Goal: Register for event/course

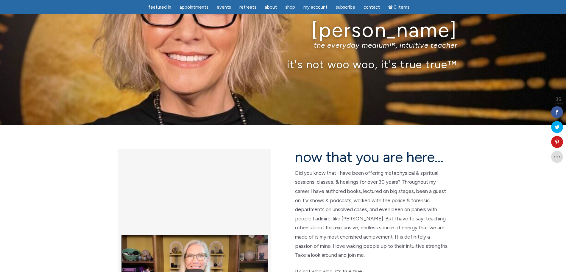
scroll to position [74, 0]
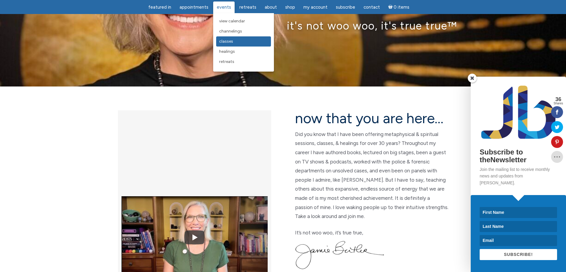
click at [230, 42] on span "Classes" at bounding box center [226, 41] width 14 height 5
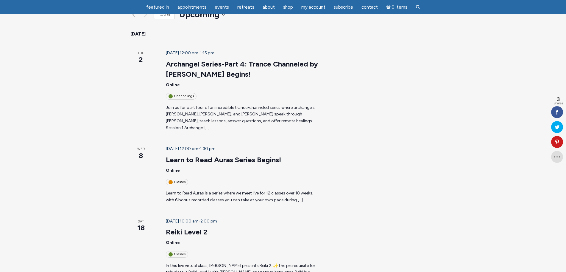
scroll to position [74, 0]
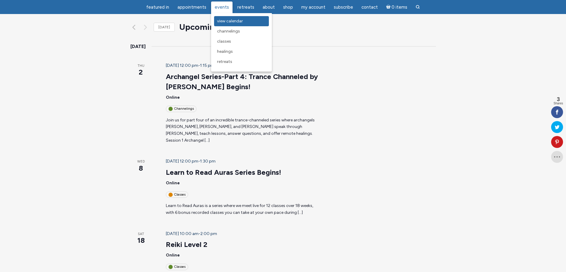
click at [229, 18] on link "View Calendar" at bounding box center [241, 21] width 55 height 10
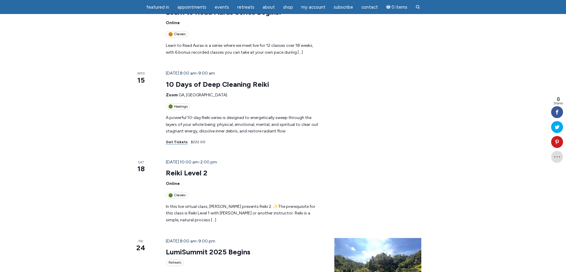
scroll to position [261, 0]
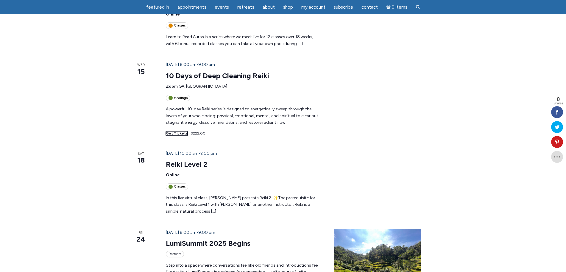
click at [166, 131] on link "Get Tickets" at bounding box center [177, 133] width 22 height 4
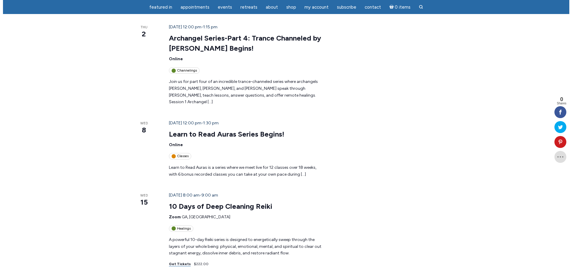
scroll to position [37, 0]
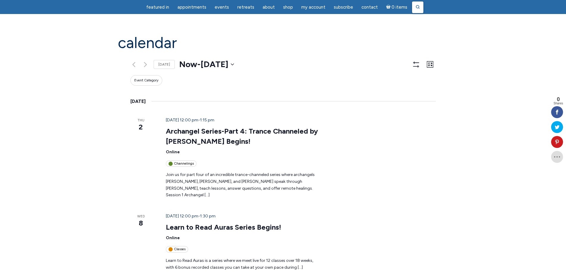
click at [416, 8] on icon at bounding box center [418, 7] width 4 height 4
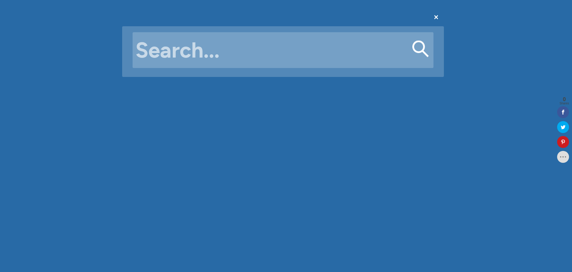
click at [202, 48] on input "Search for:" at bounding box center [283, 50] width 301 height 36
type input "sedona"
click at [412, 41] on button "Search" at bounding box center [420, 49] width 17 height 17
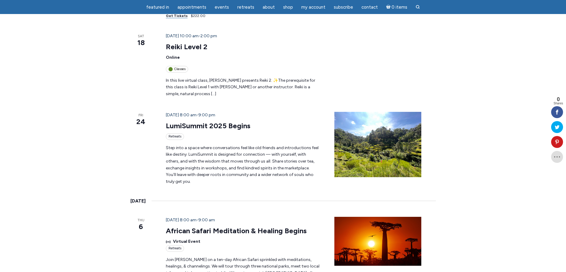
scroll to position [484, 0]
